Goal: Find specific page/section

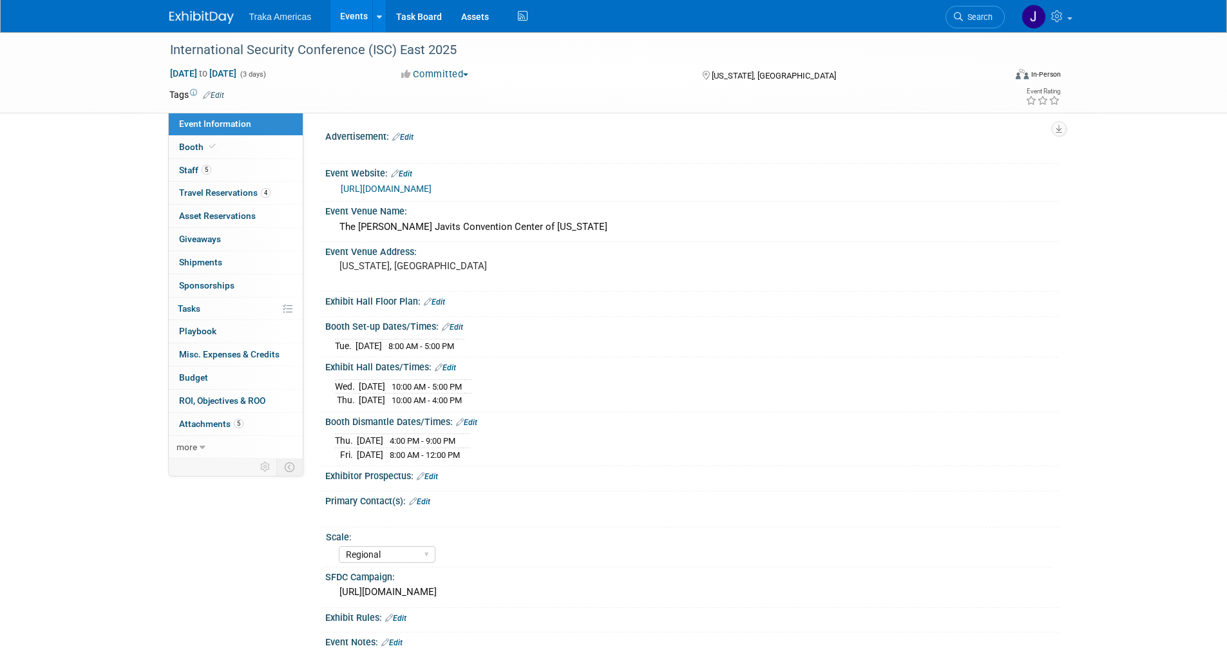
select select "Regional"
click at [204, 8] on link at bounding box center [209, 11] width 80 height 10
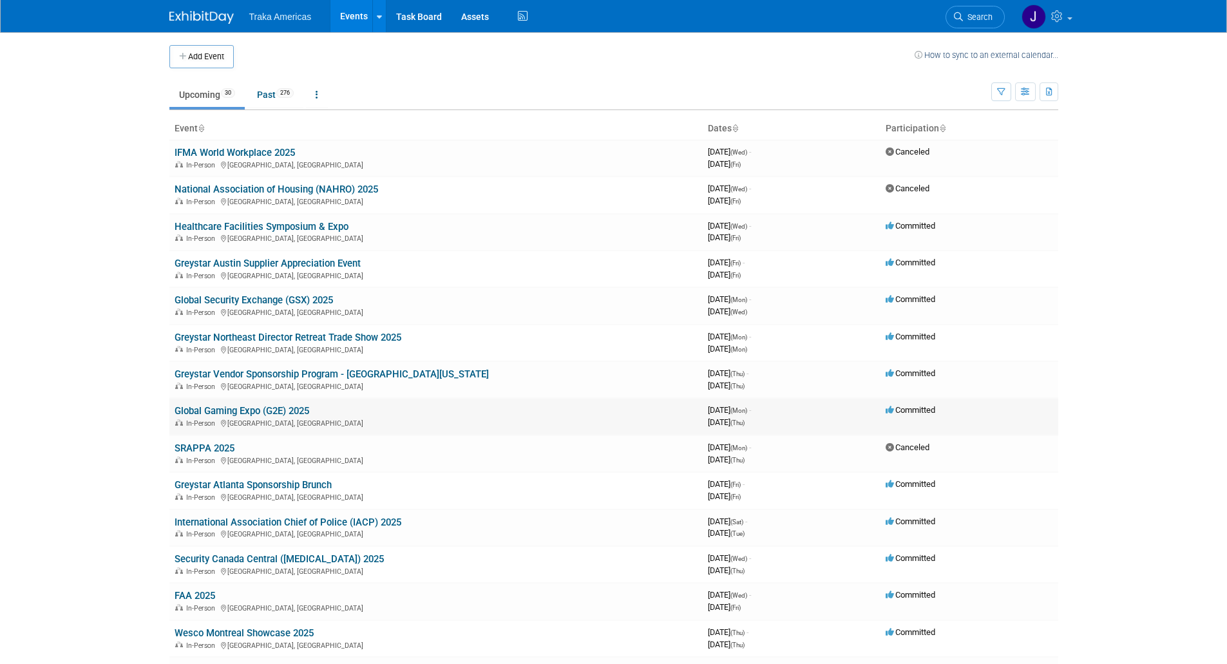
click at [234, 412] on link "Global Gaming Expo (G2E) 2025" at bounding box center [242, 411] width 135 height 12
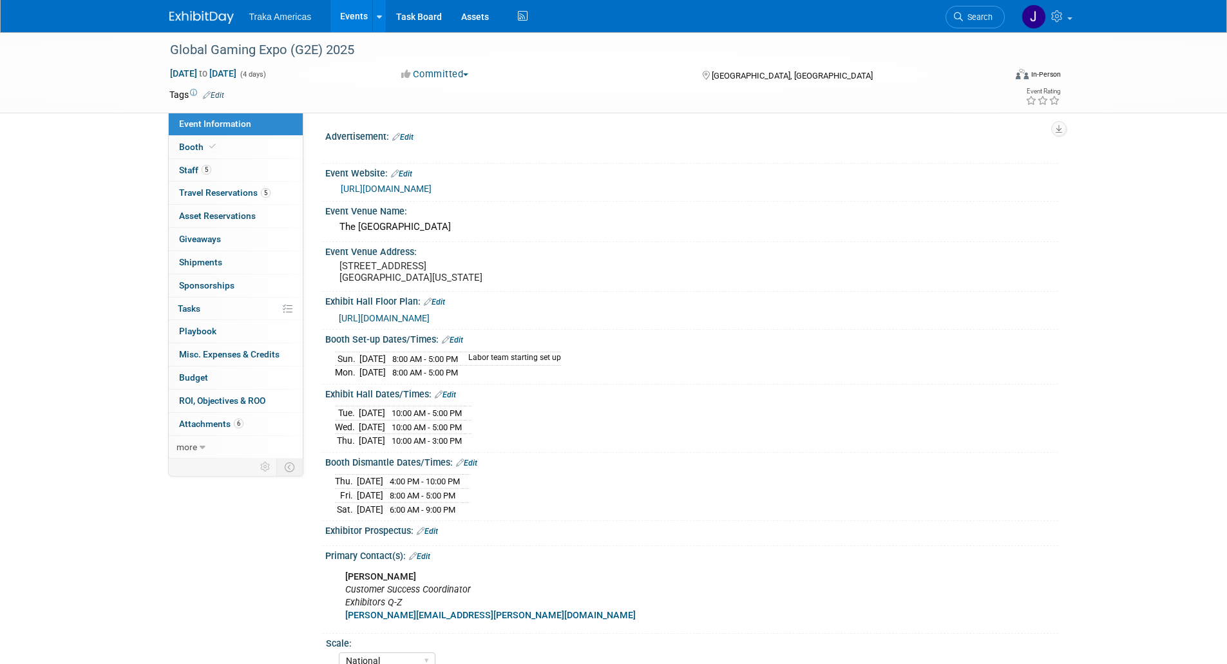
select select "National"
